Goal: Information Seeking & Learning: Learn about a topic

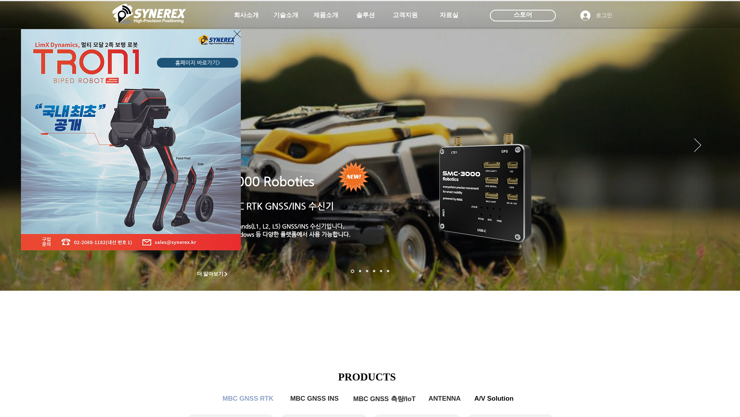
click at [237, 35] on icon "사이트로 돌아가기" at bounding box center [236, 34] width 7 height 10
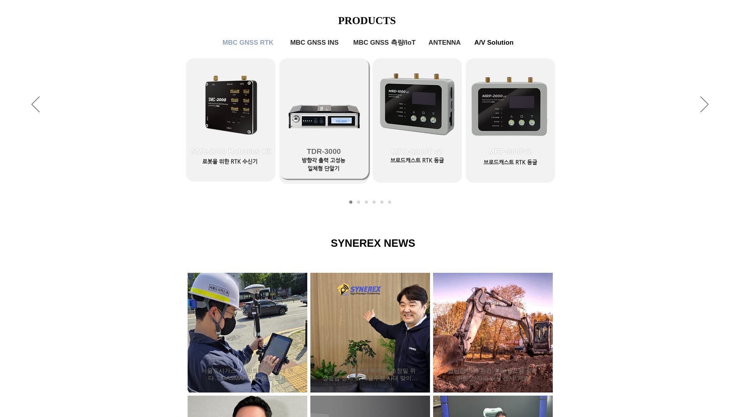
scroll to position [311, 0]
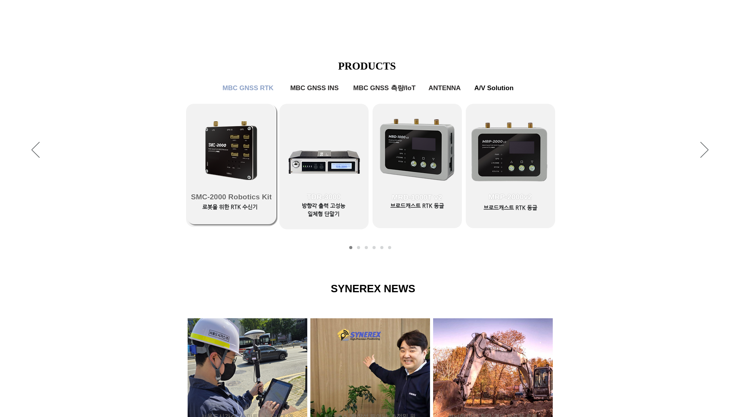
click at [223, 170] on span "SMC-2000 Robotics Kit" at bounding box center [231, 197] width 89 height 54
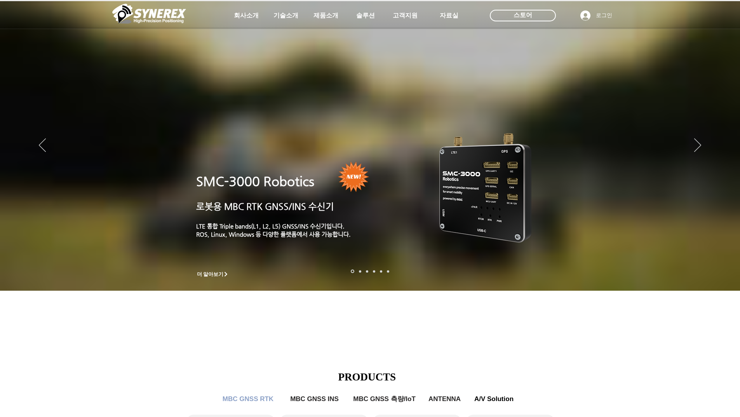
scroll to position [311, 0]
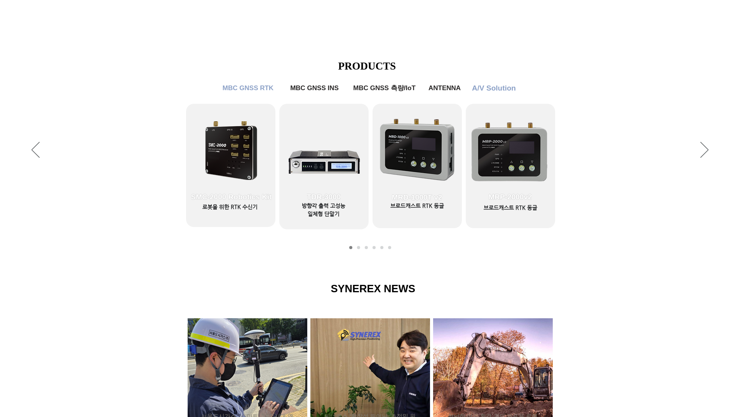
click at [504, 94] on span "A/V Solution" at bounding box center [494, 88] width 50 height 16
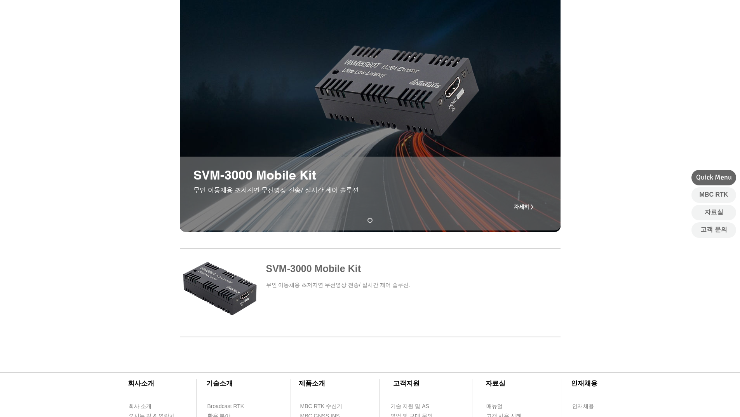
scroll to position [181, 0]
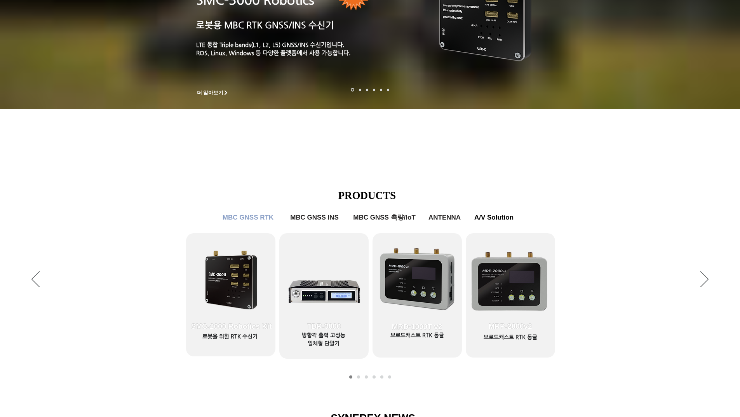
scroll to position [311, 0]
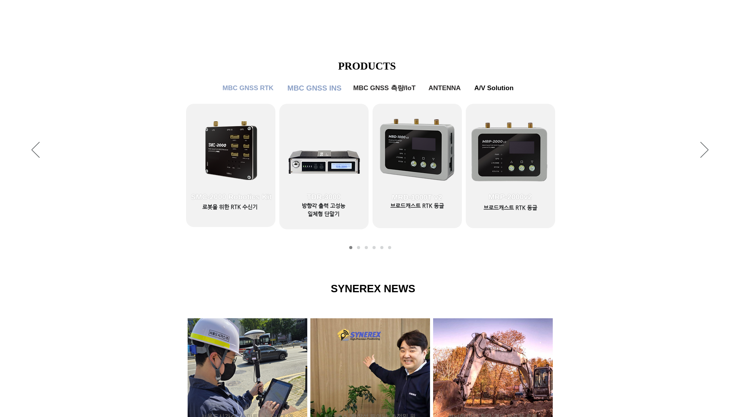
click at [308, 90] on span "MBC GNSS INS" at bounding box center [314, 88] width 54 height 9
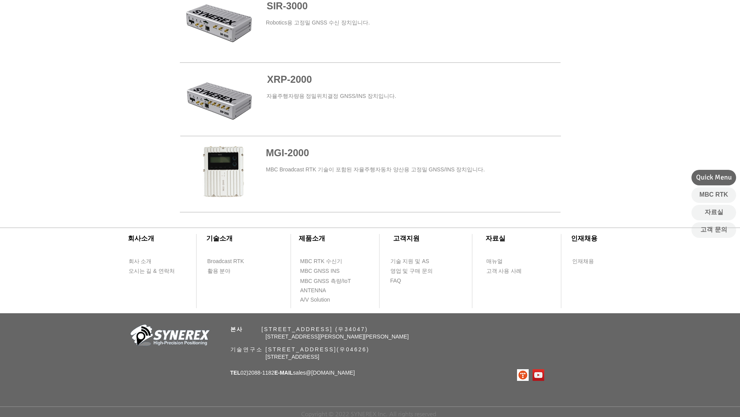
scroll to position [475, 0]
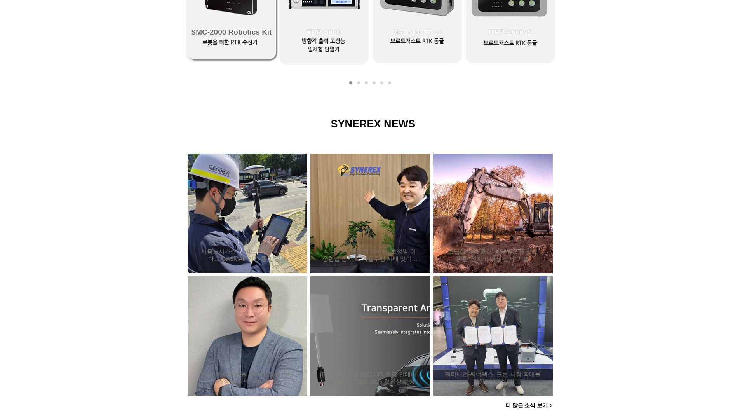
scroll to position [311, 0]
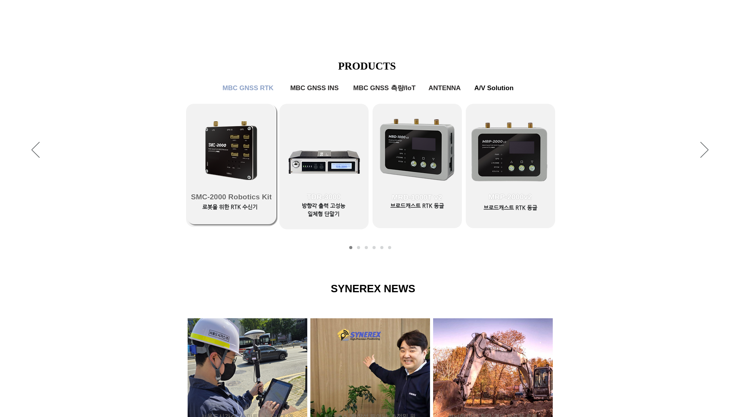
click at [250, 159] on link "SMC-2000 Robotics Kit" at bounding box center [231, 164] width 89 height 120
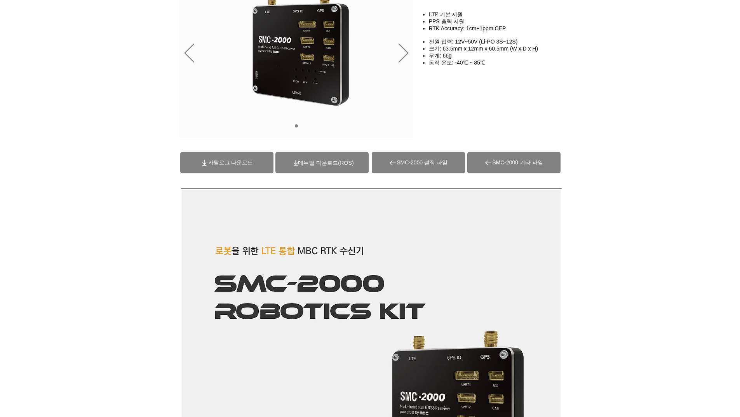
scroll to position [78, 0]
